Goal: Task Accomplishment & Management: Complete application form

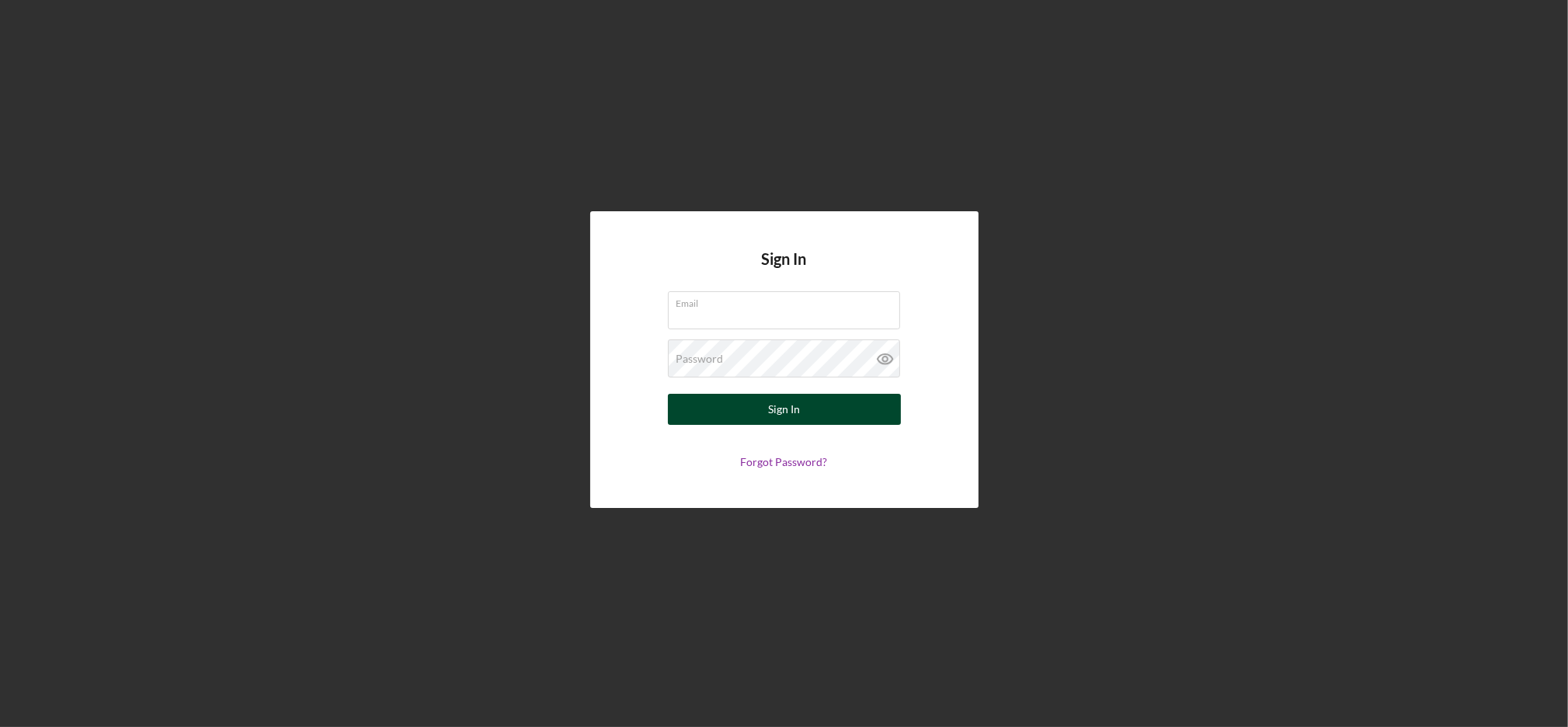
type input "[EMAIL_ADDRESS][DOMAIN_NAME]"
click at [811, 413] on button "Sign In" at bounding box center [784, 410] width 233 height 31
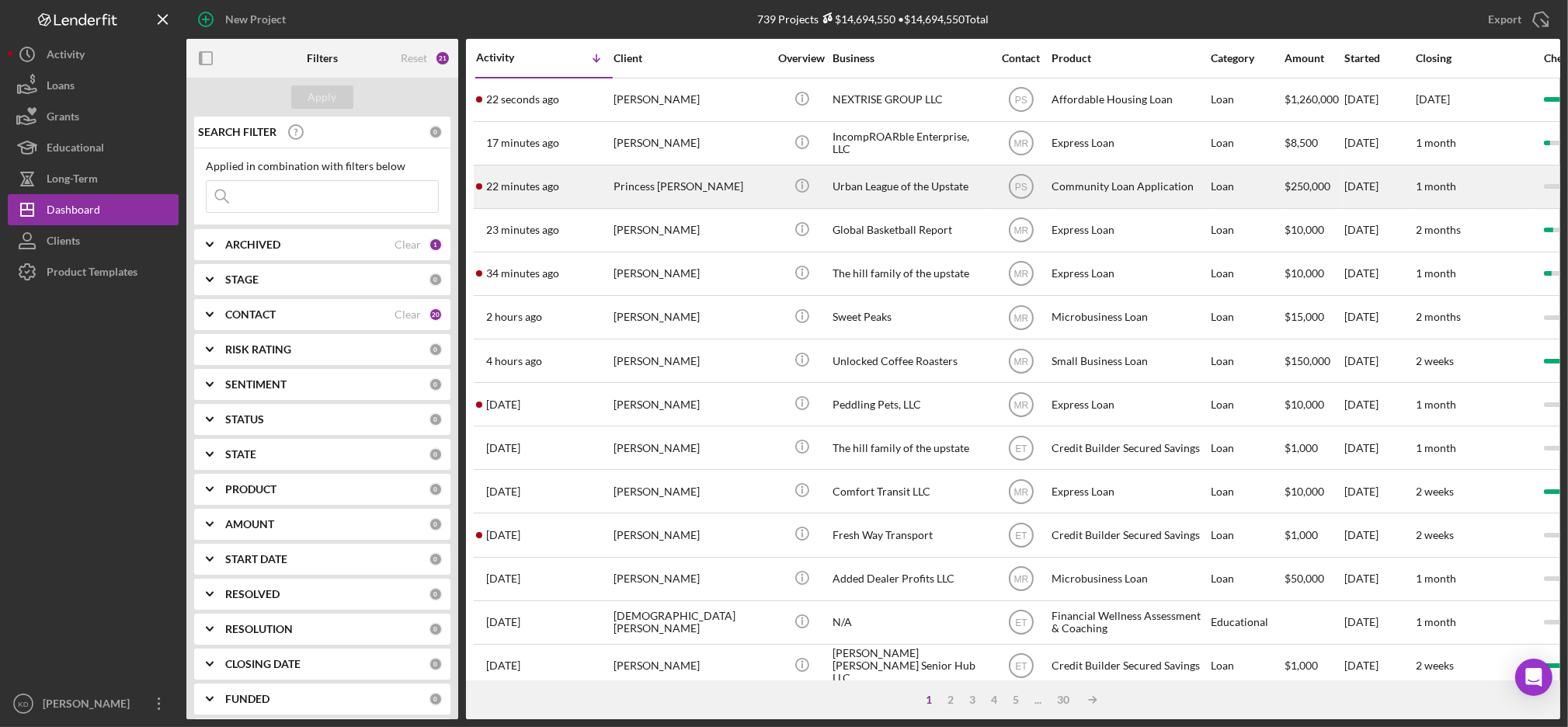
click at [980, 199] on div "Urban League of the Upstate" at bounding box center [910, 187] width 155 height 41
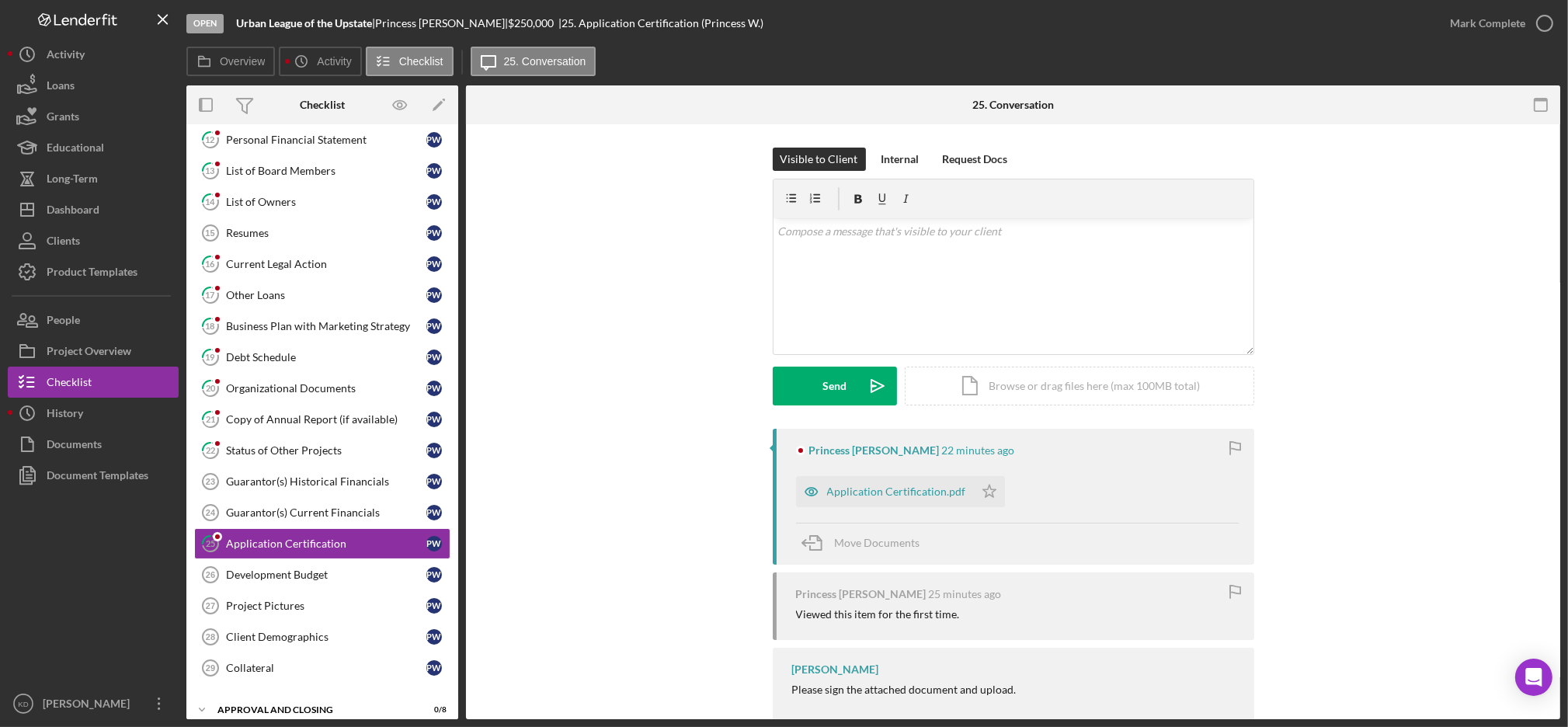
scroll to position [216, 0]
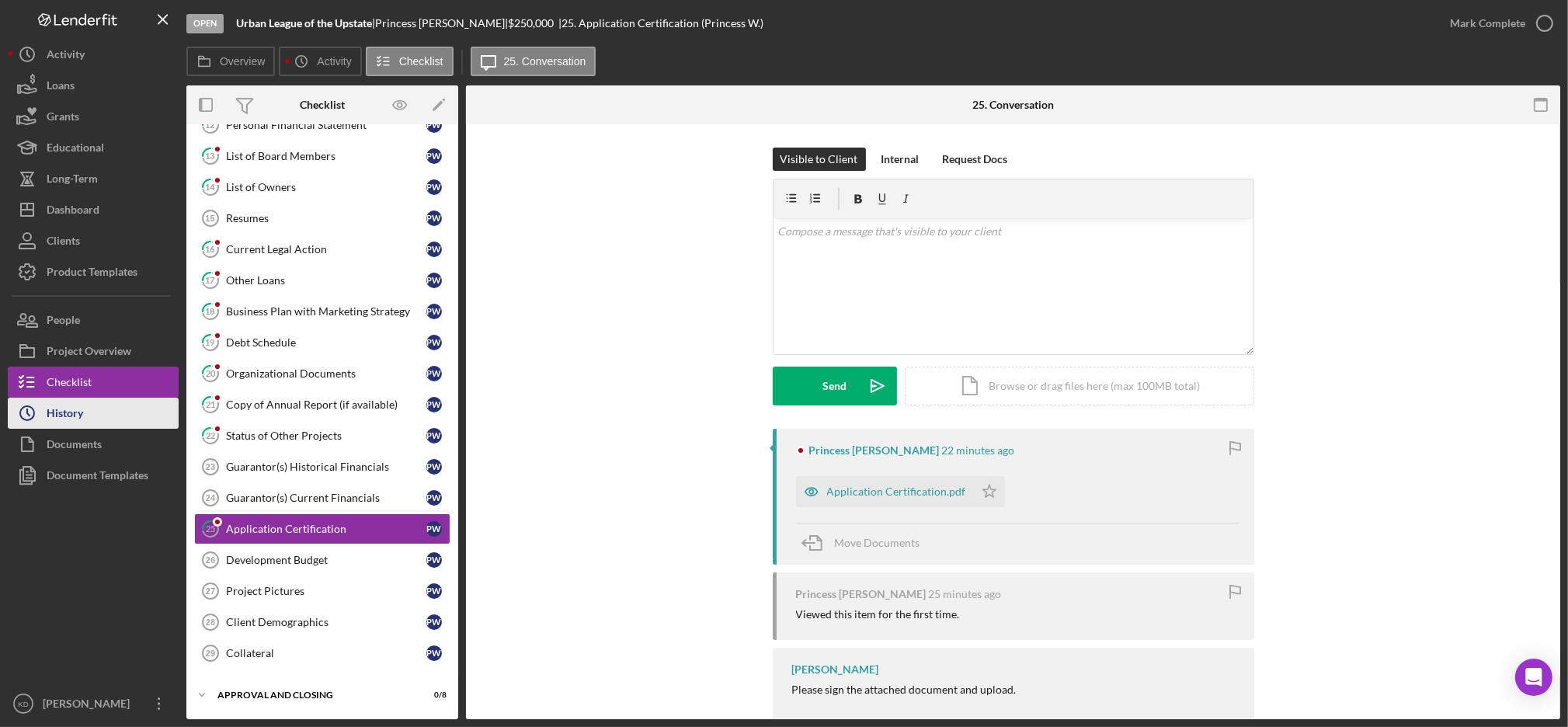
click at [118, 418] on button "Icon/History History" at bounding box center [94, 413] width 171 height 31
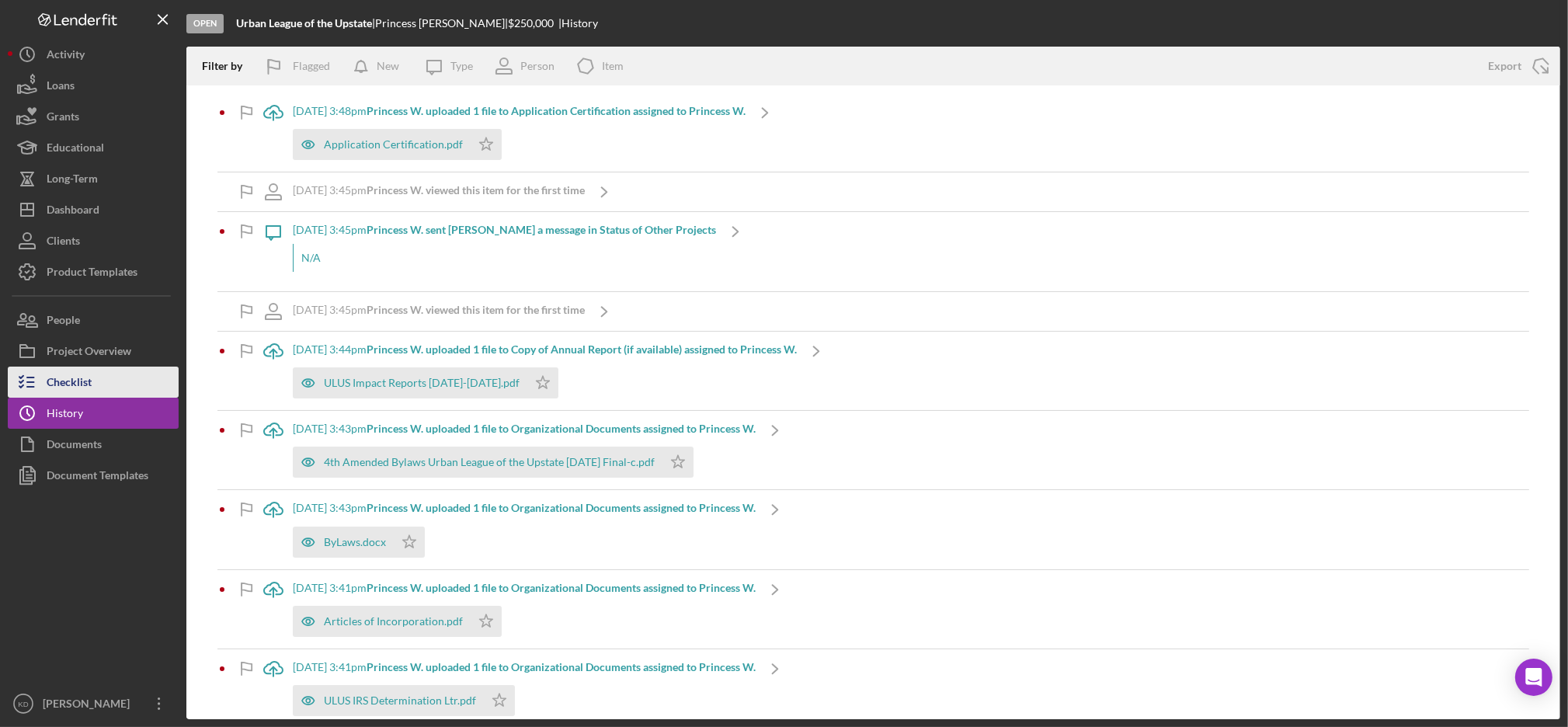
click at [86, 380] on div "Checklist" at bounding box center [69, 384] width 45 height 35
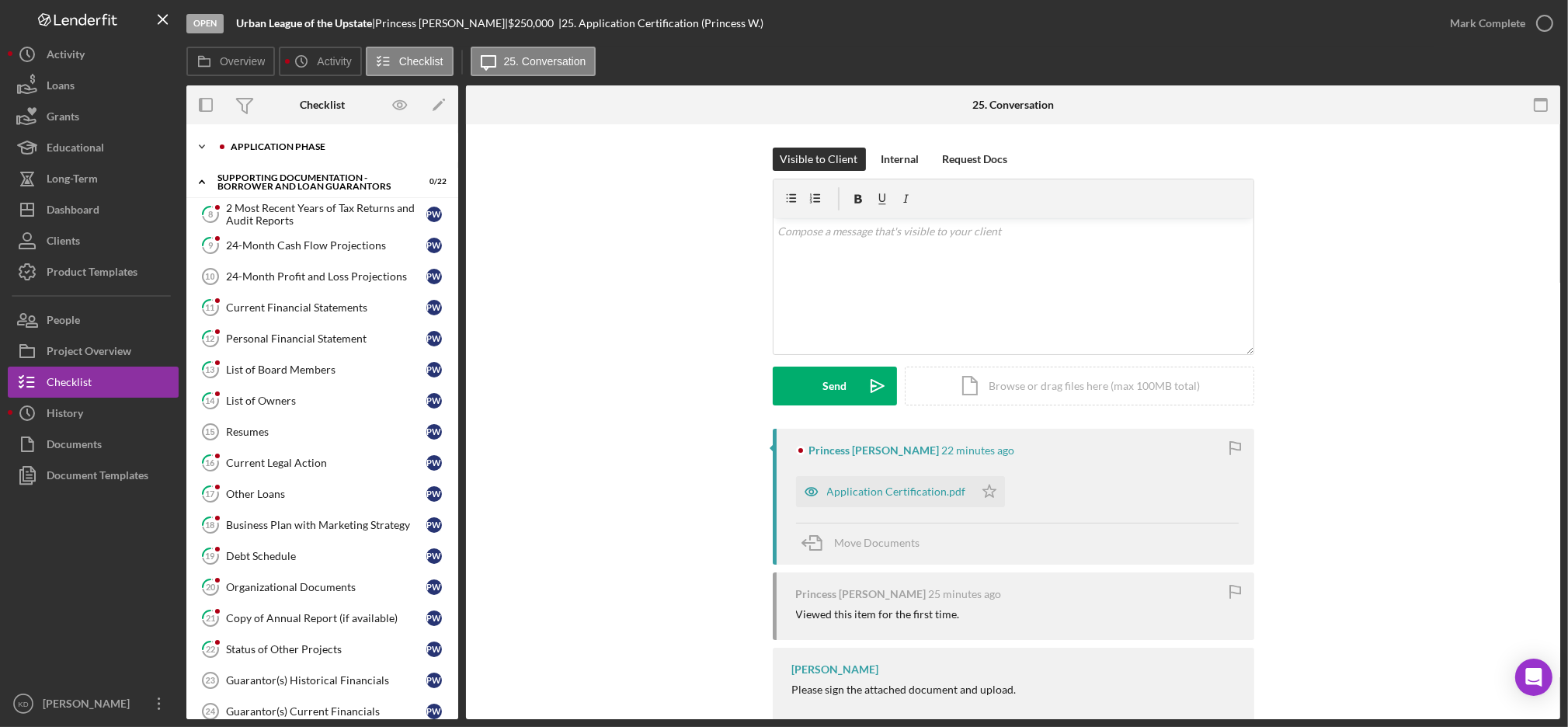
click at [294, 155] on div "Icon/Expander Application Phase 0 / 12" at bounding box center [322, 147] width 271 height 31
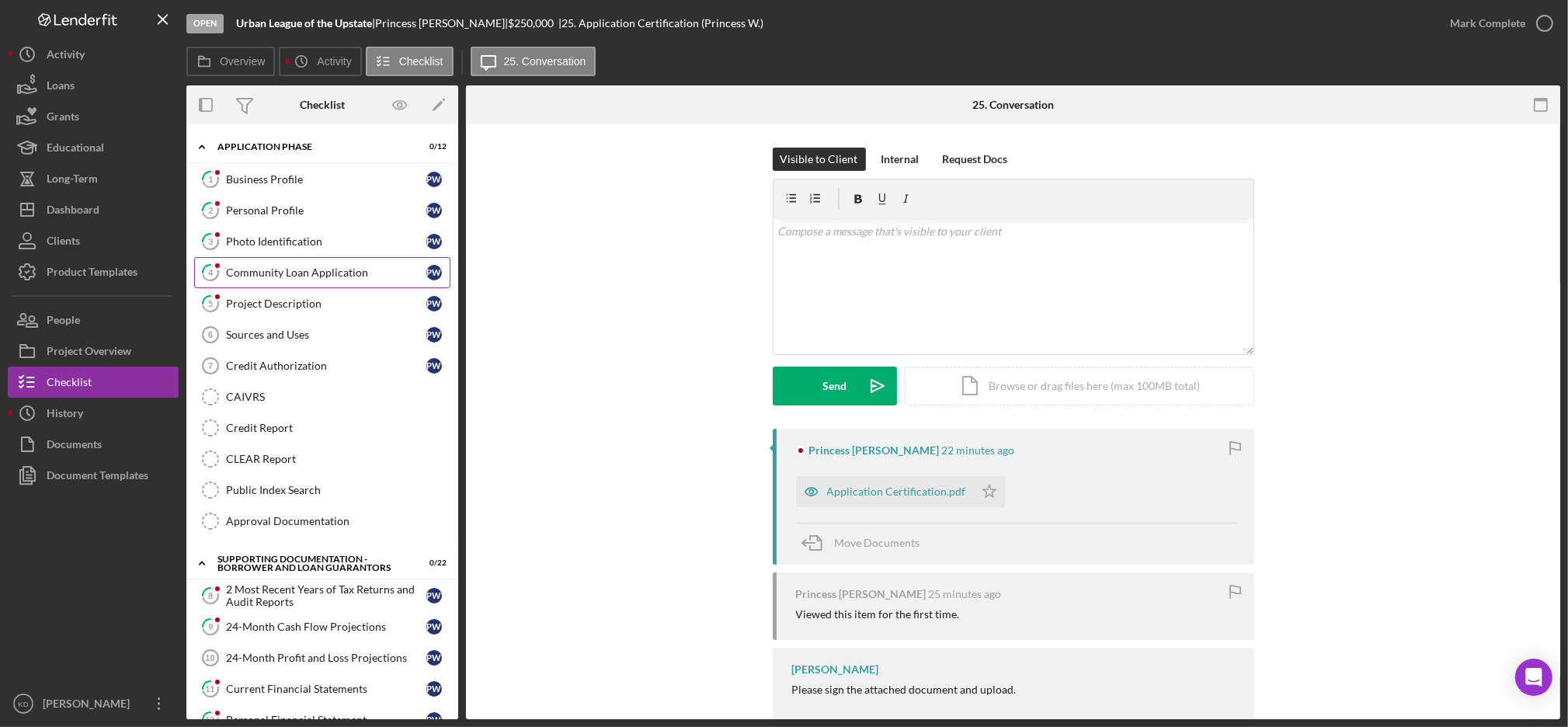
click at [343, 271] on div "Community Loan Application" at bounding box center [326, 272] width 200 height 13
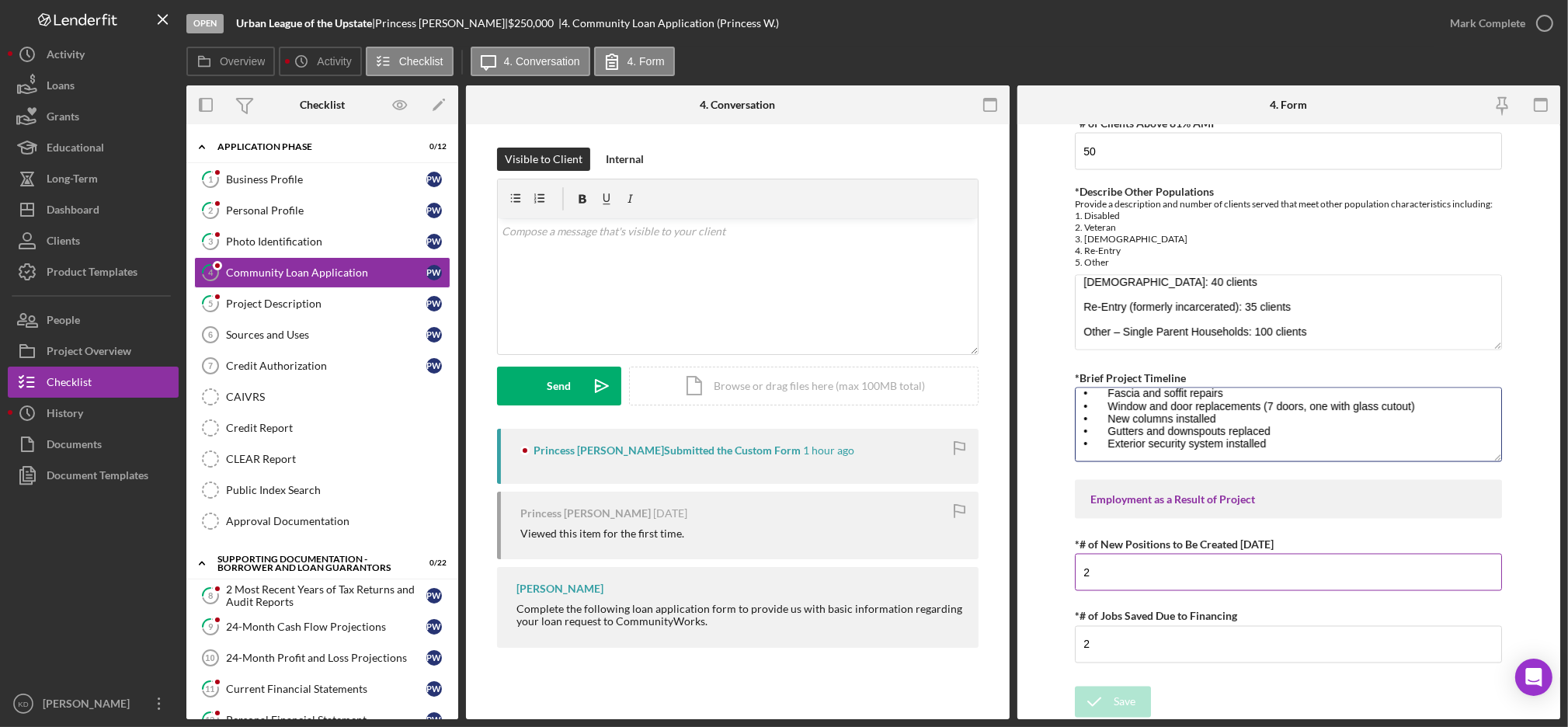
scroll to position [3442, 0]
click at [290, 311] on link "5 Project Description P W" at bounding box center [322, 304] width 256 height 31
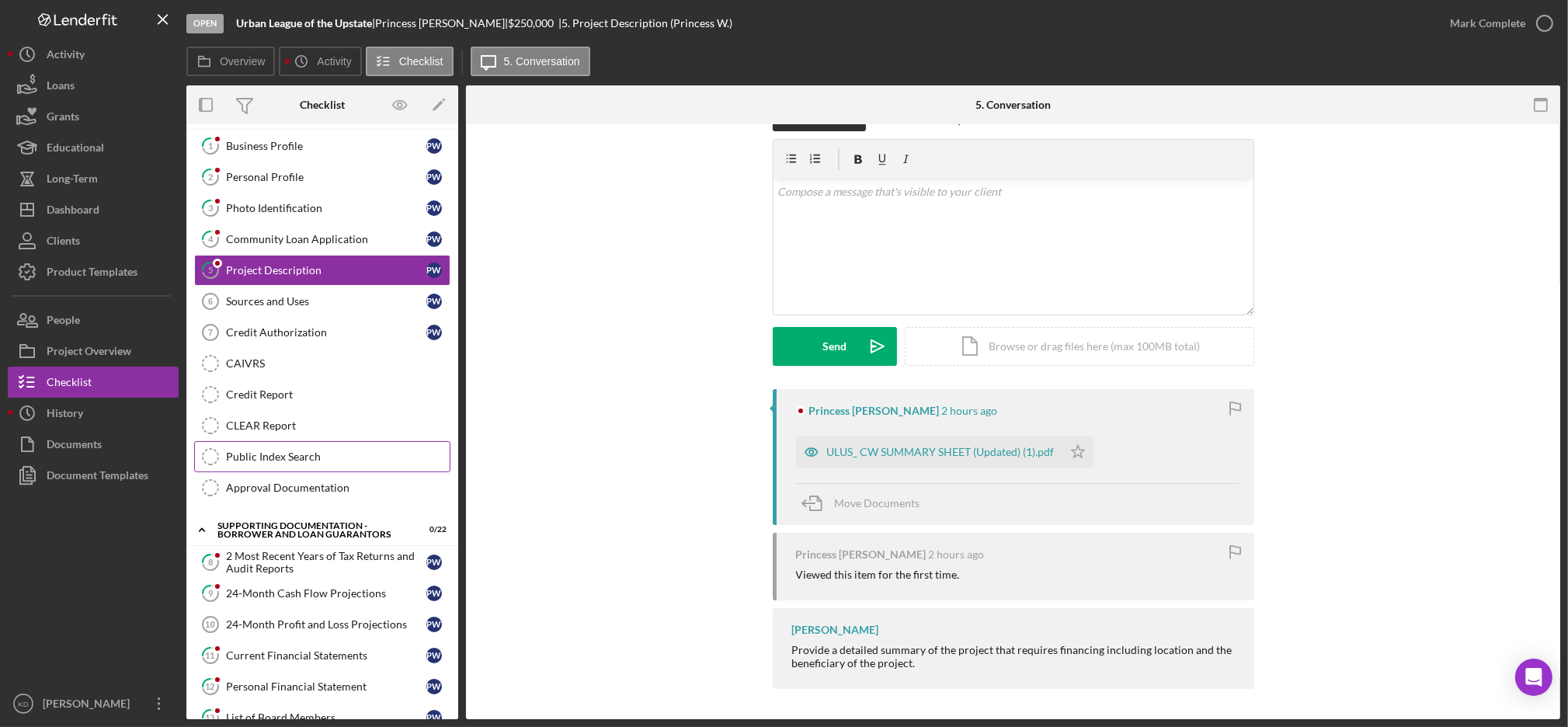
scroll to position [50, 0]
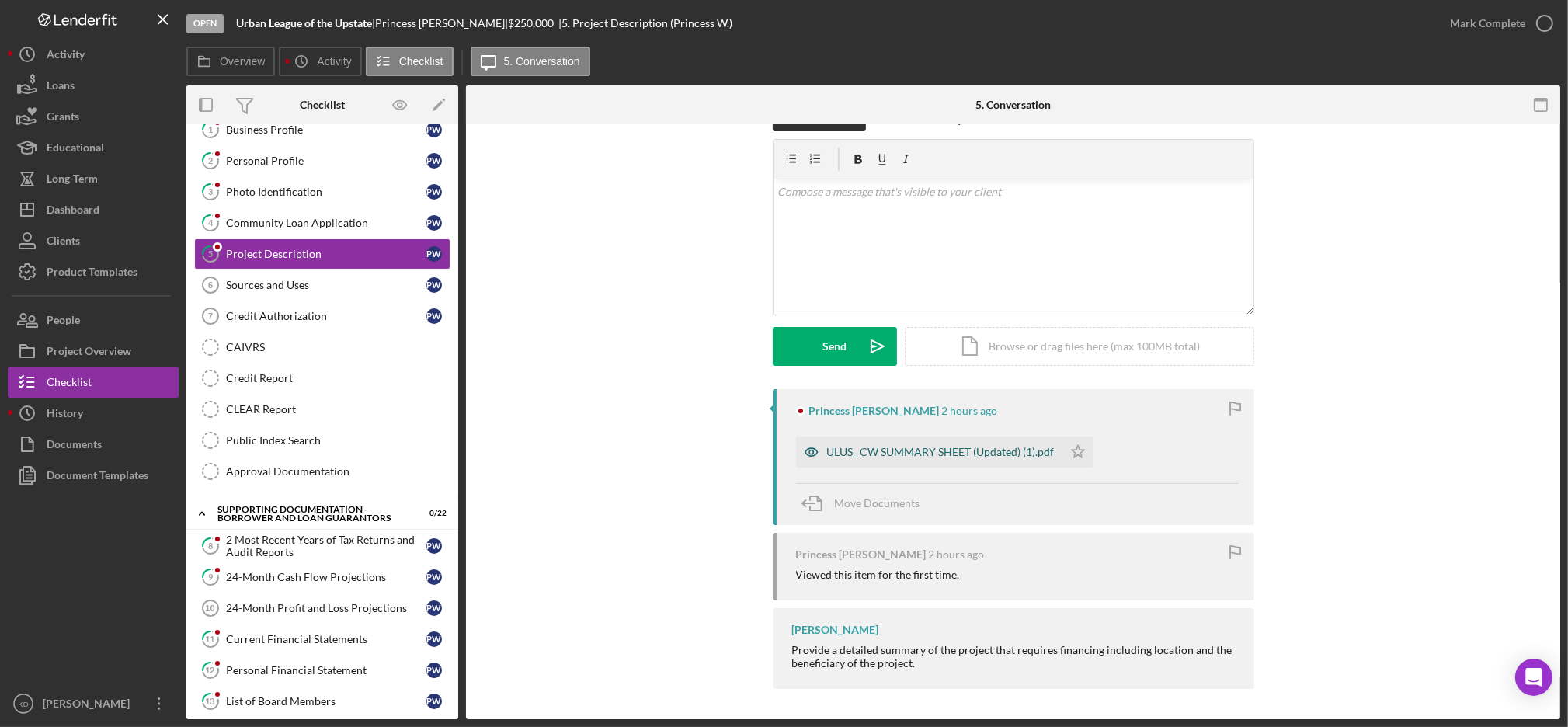
click at [881, 452] on div "ULUS_ CW SUMMARY SHEET (Updated) (1).pdf" at bounding box center [940, 452] width 227 height 13
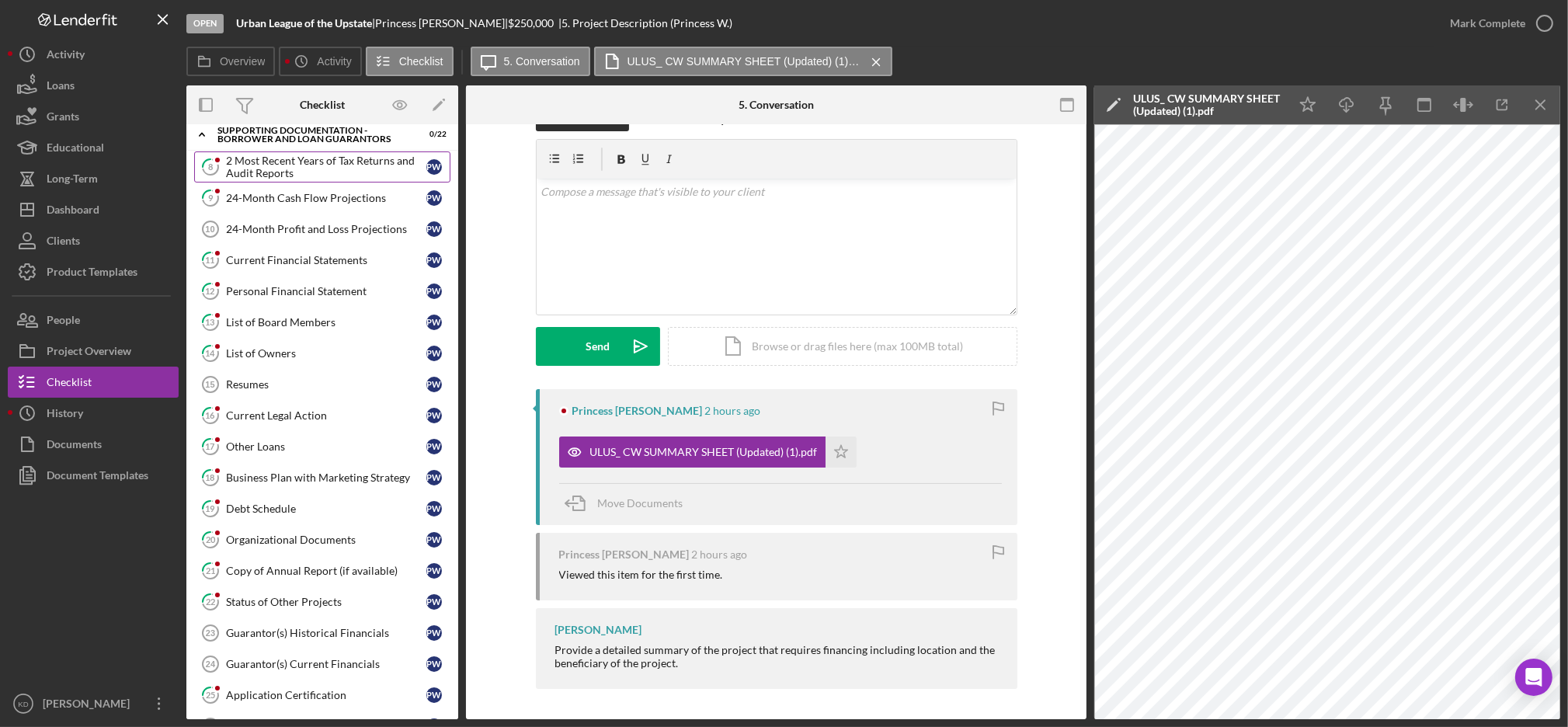
scroll to position [429, 0]
click at [328, 428] on link "16 Current Legal Action P W" at bounding box center [322, 415] width 256 height 31
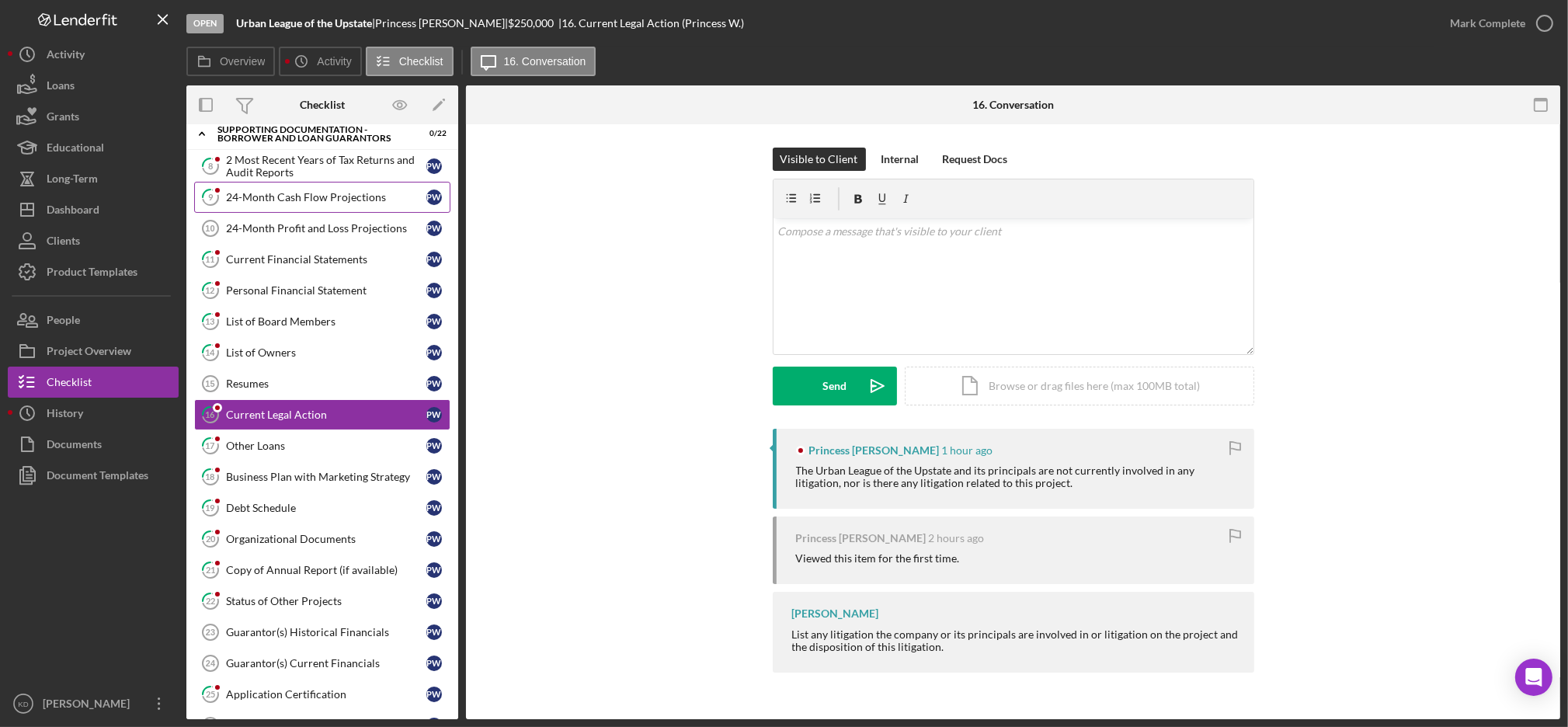
click at [349, 205] on link "9 24-Month Cash Flow Projections P W" at bounding box center [322, 198] width 256 height 31
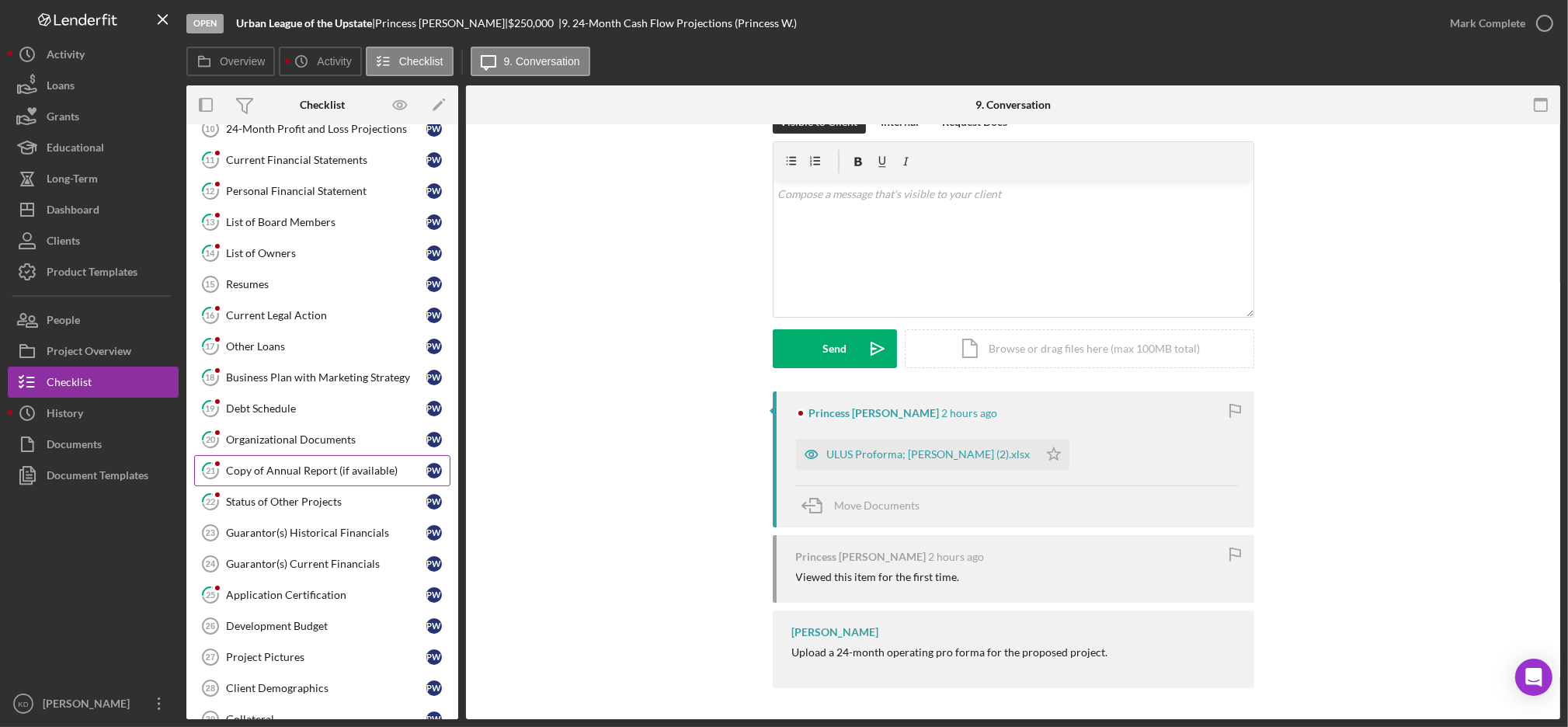
scroll to position [598, 0]
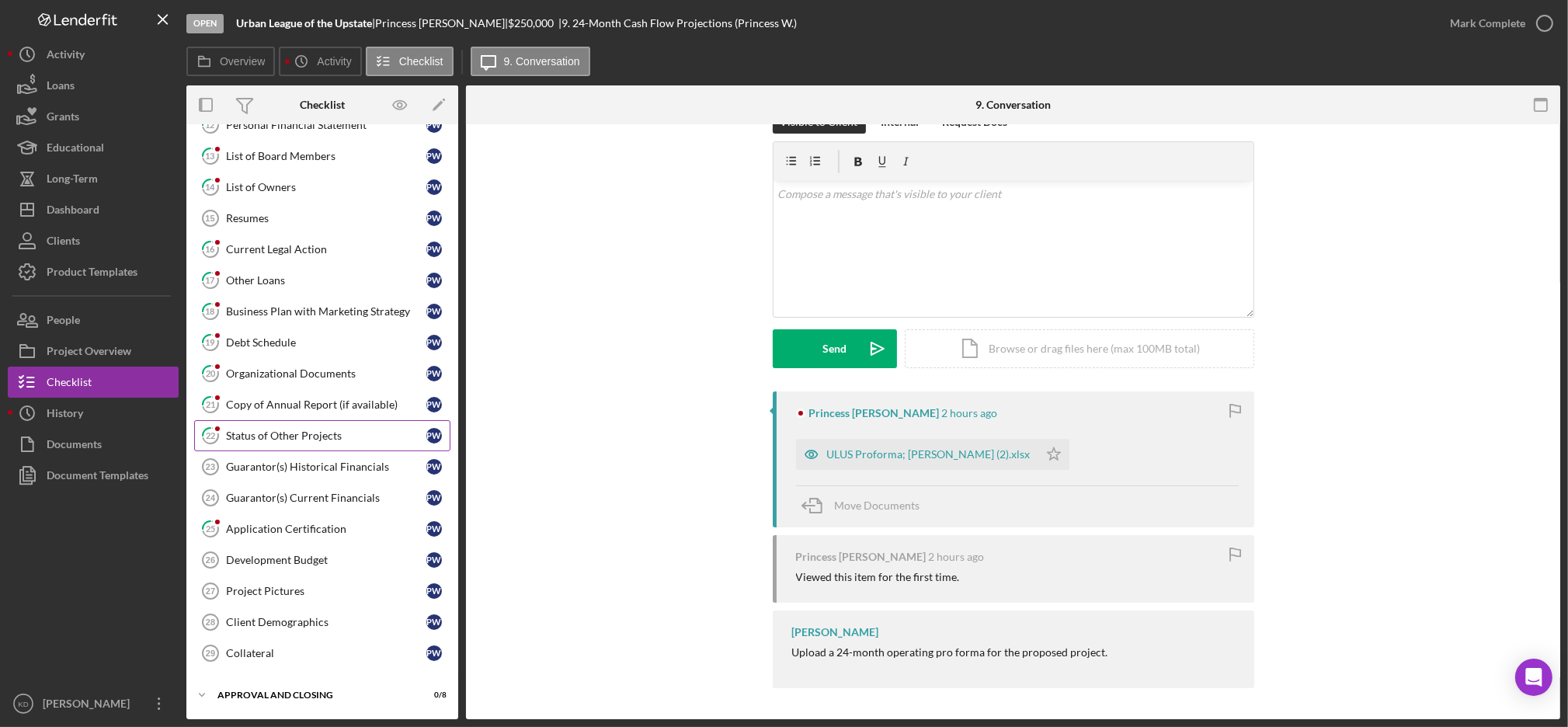
click at [332, 429] on div "Status of Other Projects" at bounding box center [326, 436] width 200 height 13
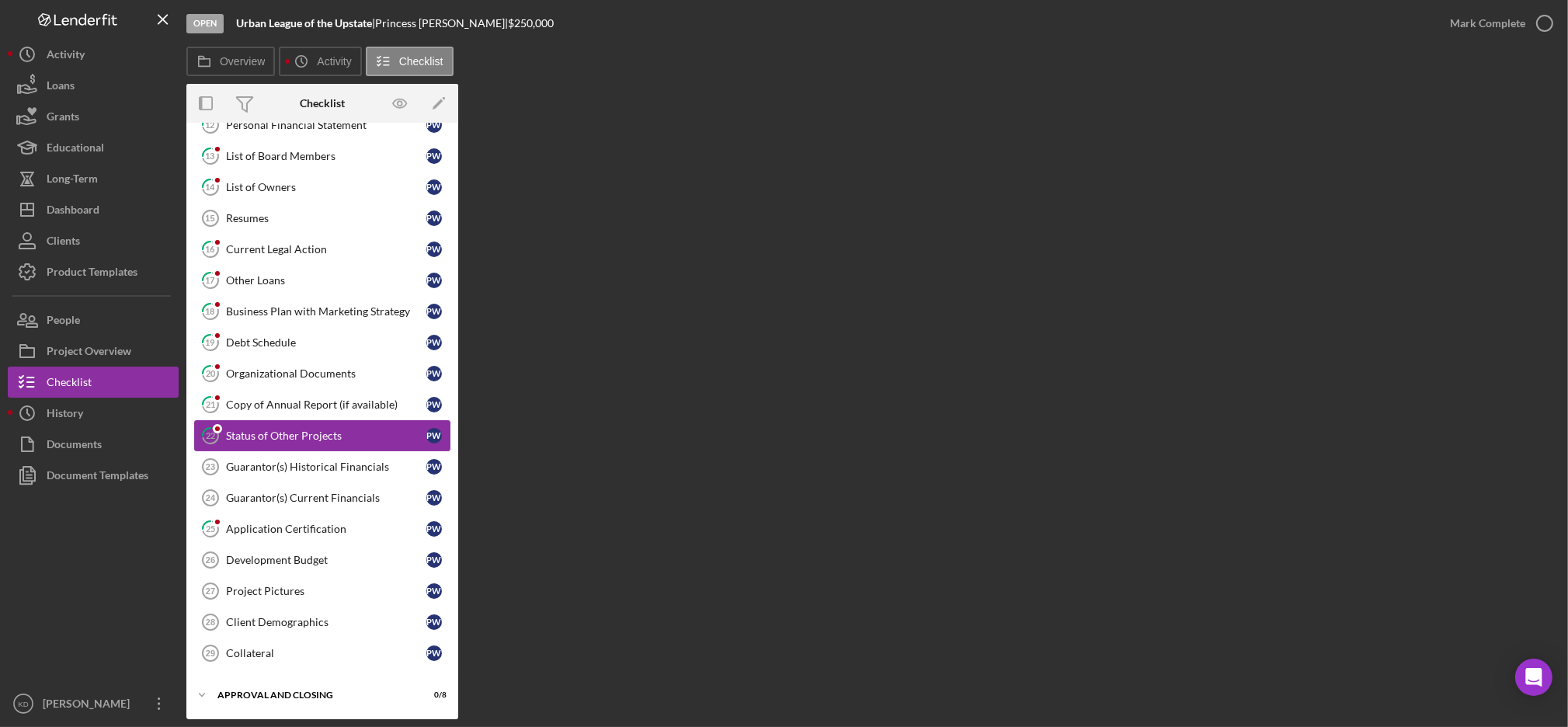
scroll to position [598, 0]
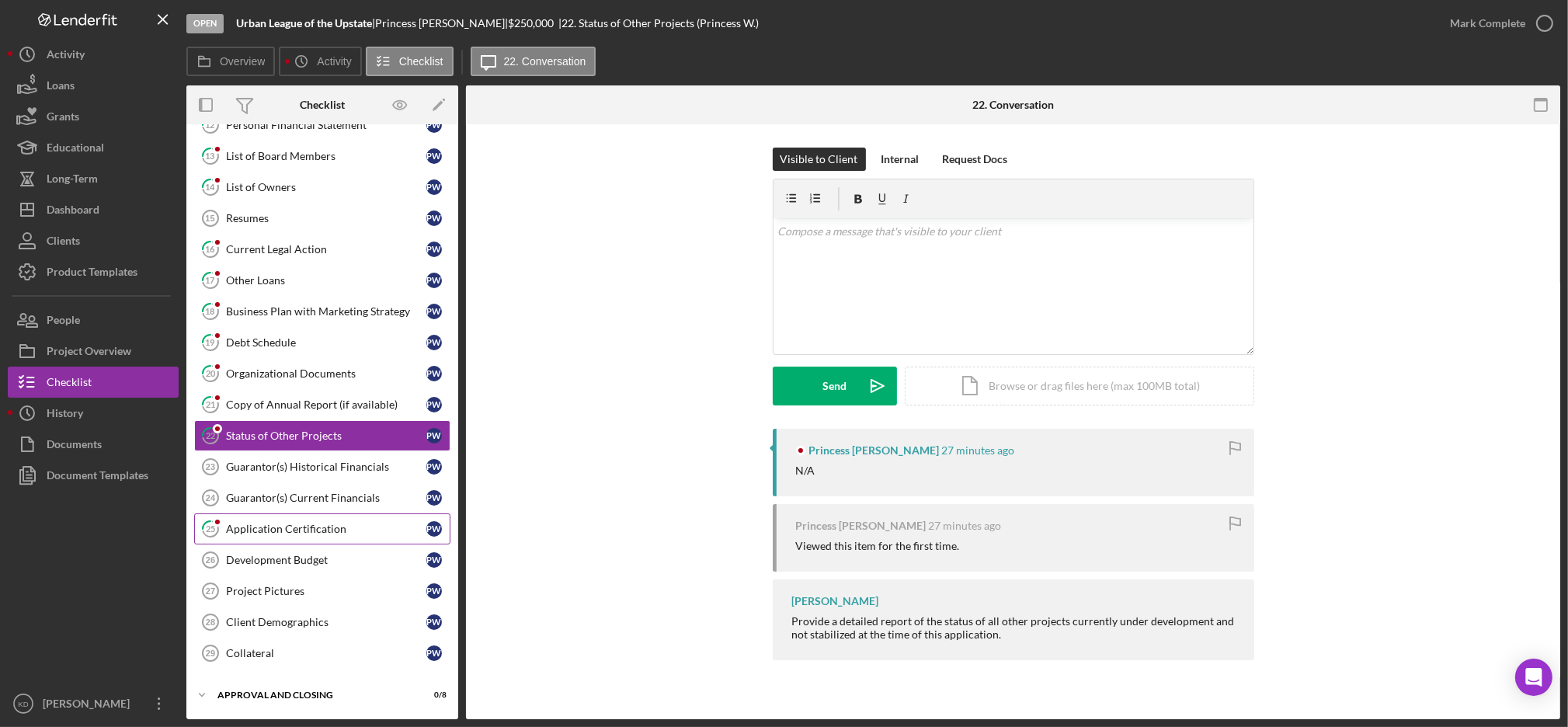
click at [333, 539] on link "25 Application Certification P W" at bounding box center [322, 529] width 256 height 31
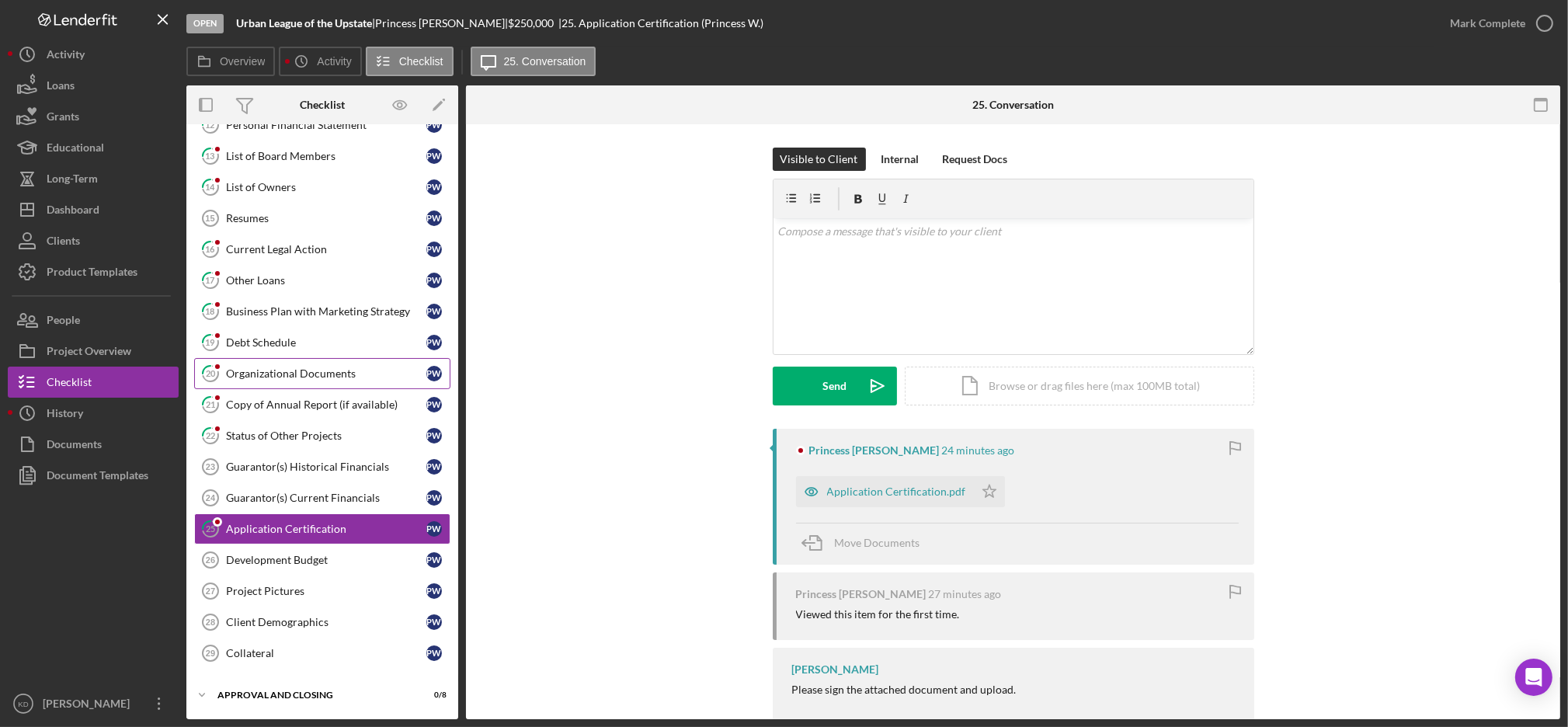
click at [311, 371] on div "Organizational Documents" at bounding box center [326, 373] width 200 height 13
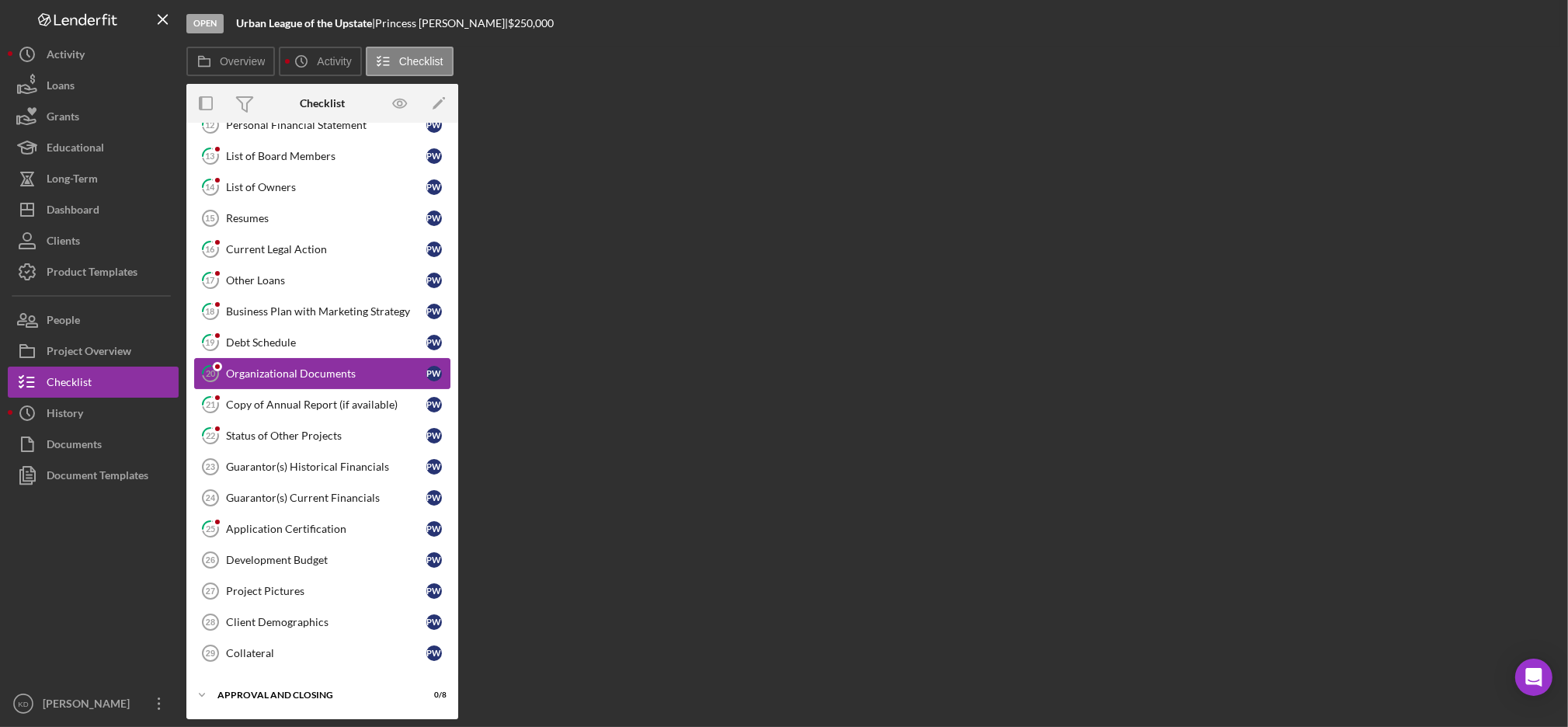
scroll to position [598, 0]
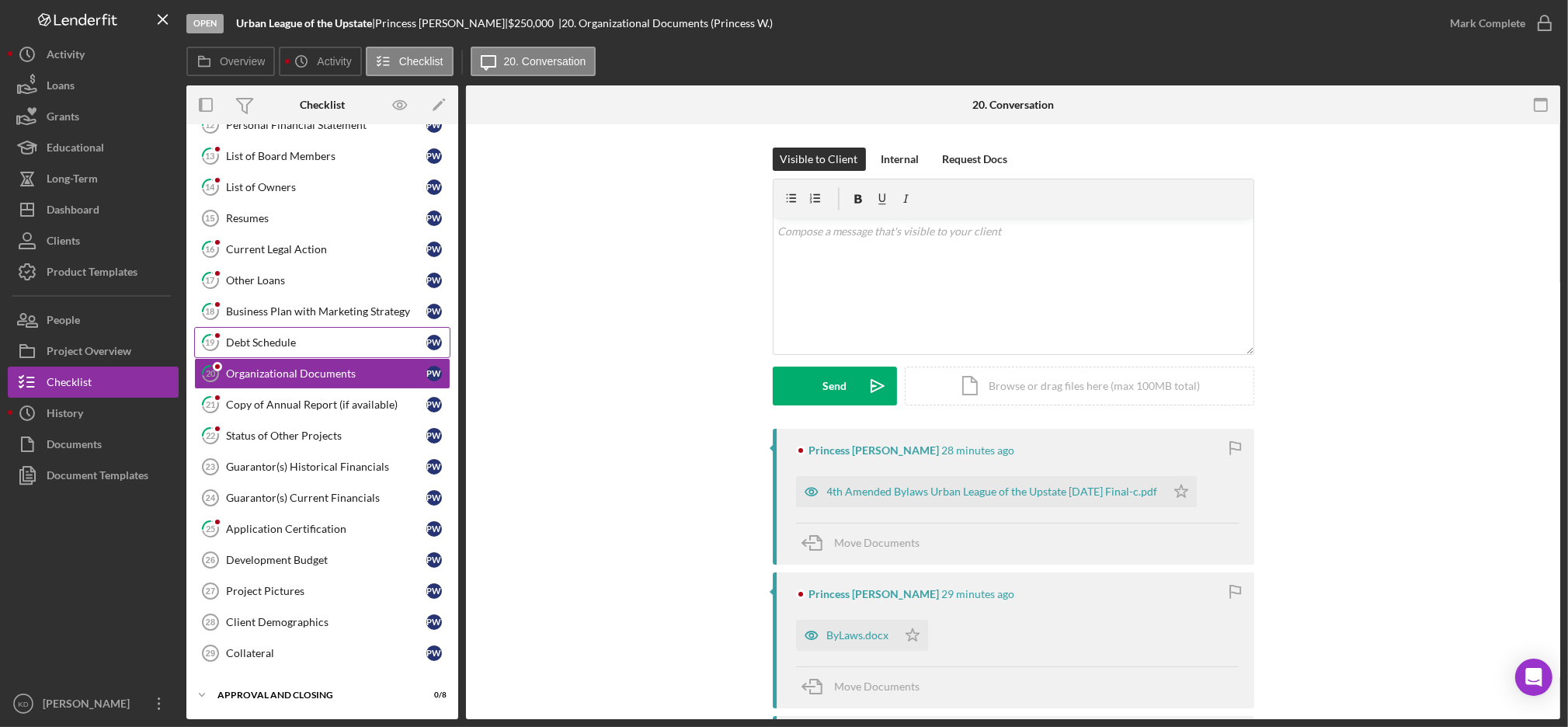
click at [344, 333] on link "19 Debt Schedule P W" at bounding box center [322, 343] width 256 height 31
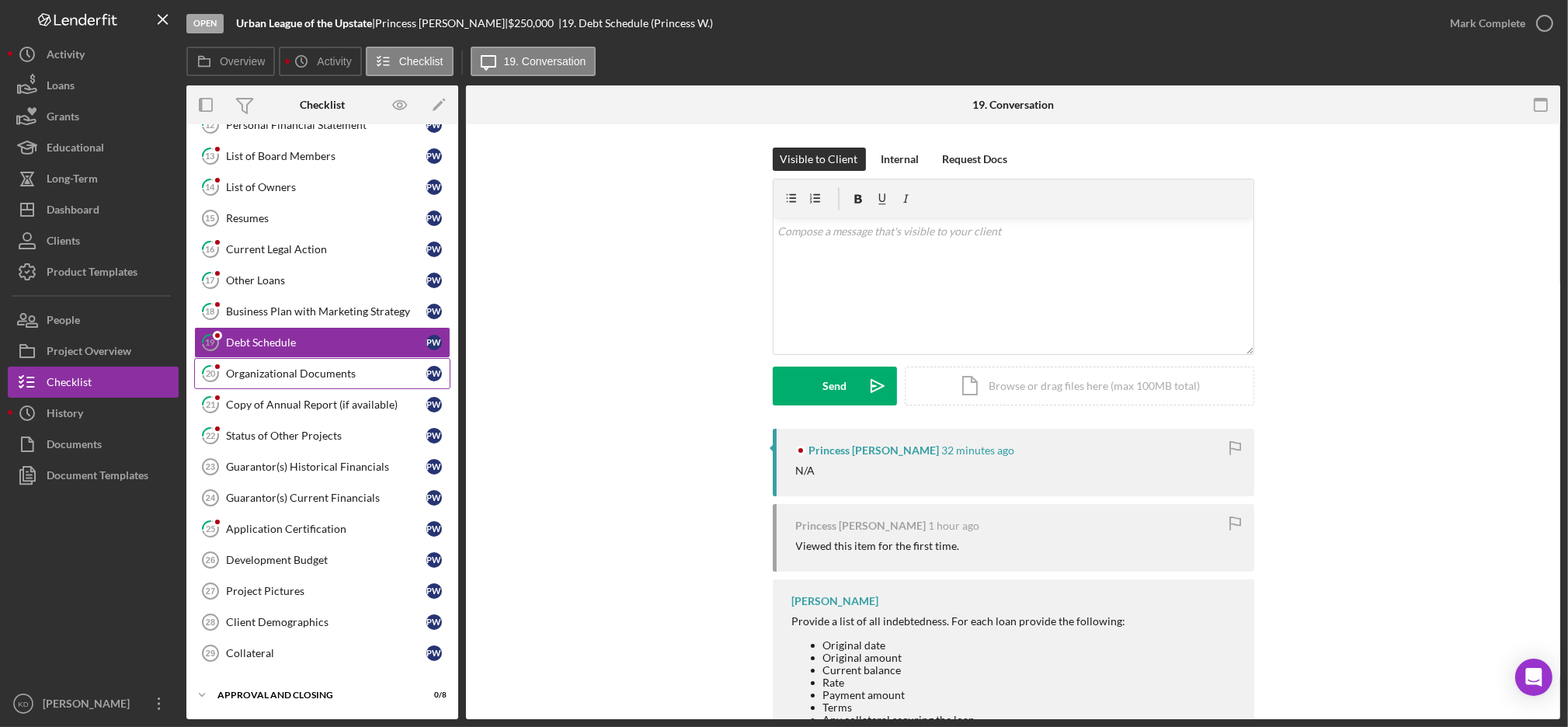
click at [338, 379] on link "20 Organizational Documents P W" at bounding box center [322, 373] width 256 height 31
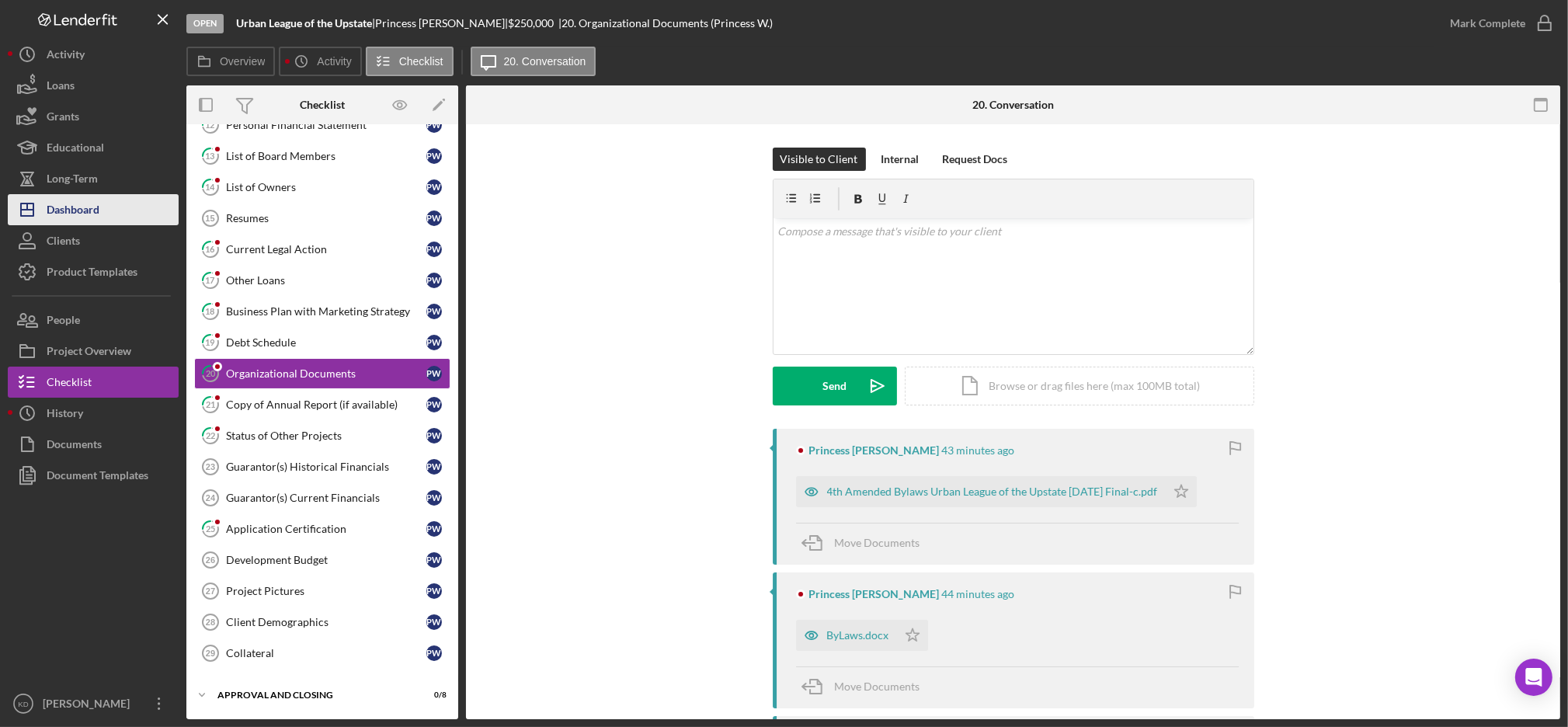
click at [82, 199] on div "Dashboard" at bounding box center [73, 211] width 53 height 35
